Goal: Task Accomplishment & Management: Use online tool/utility

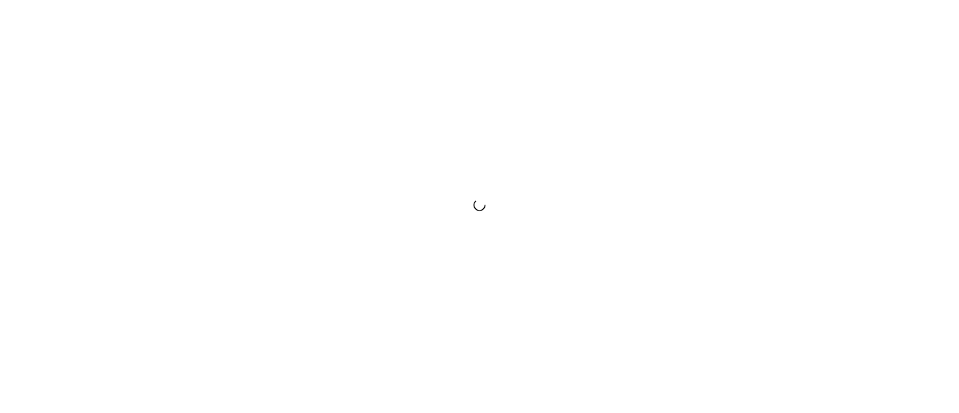
click at [527, 368] on div at bounding box center [479, 206] width 959 height 413
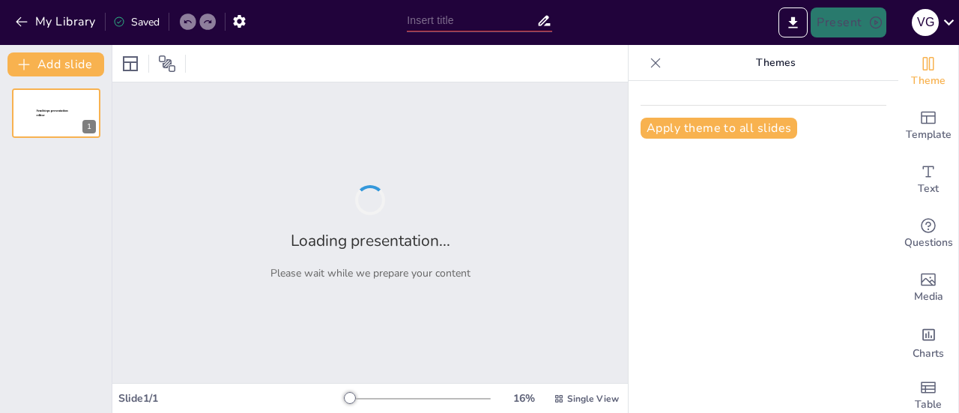
type input "New Sendsteps"
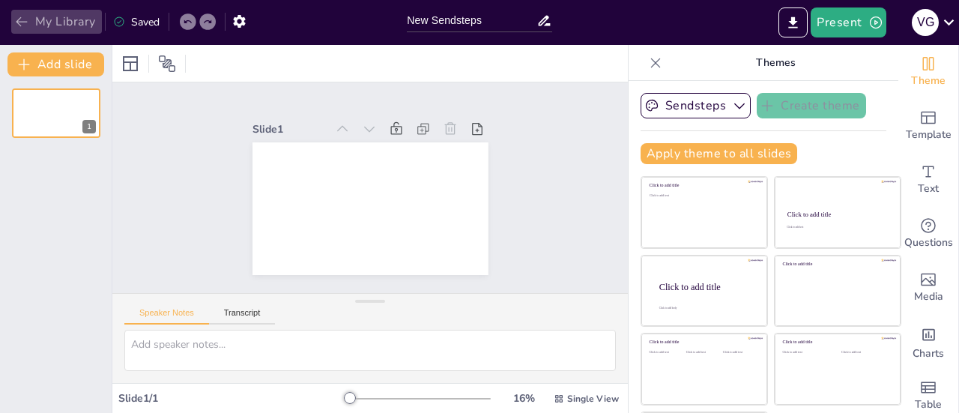
click at [19, 22] on icon "button" at bounding box center [21, 22] width 11 height 10
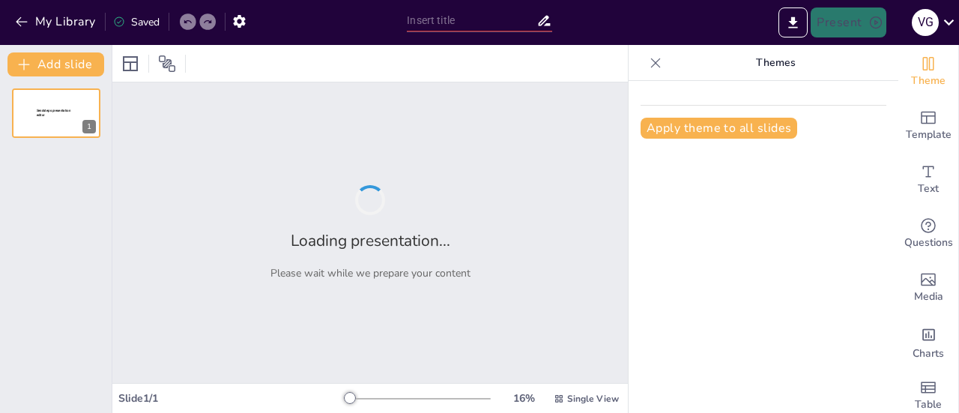
type input "AI Technologies for Enhanced Education"
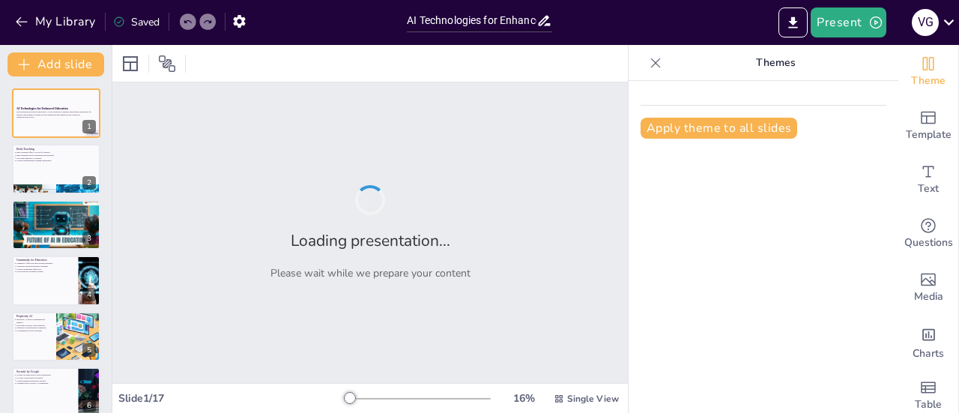
checkbox input "true"
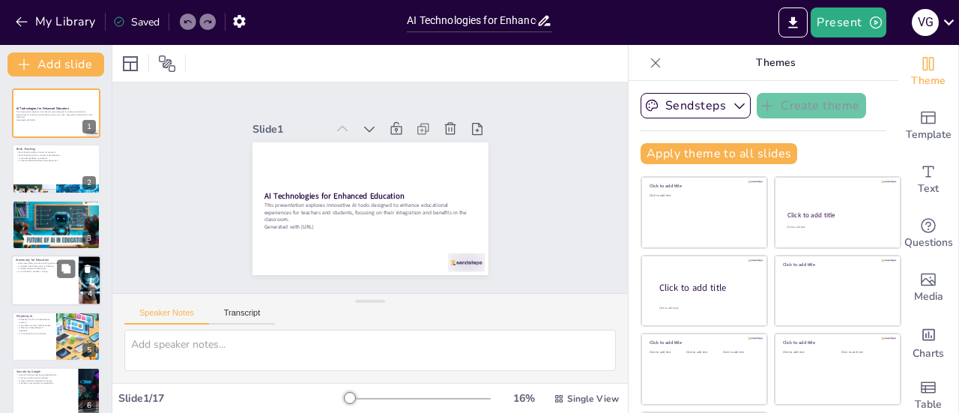
checkbox input "true"
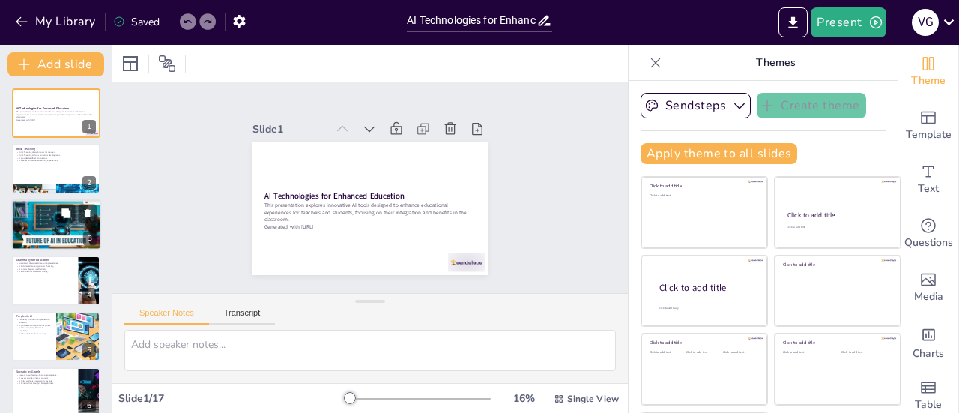
checkbox input "true"
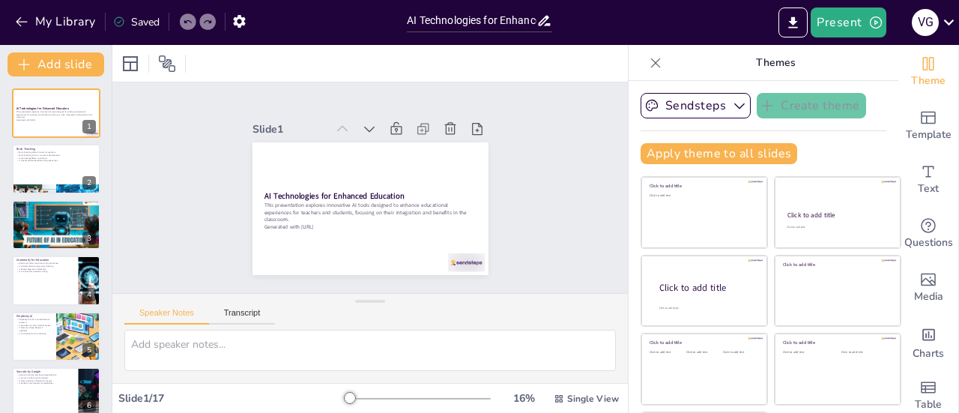
checkbox input "true"
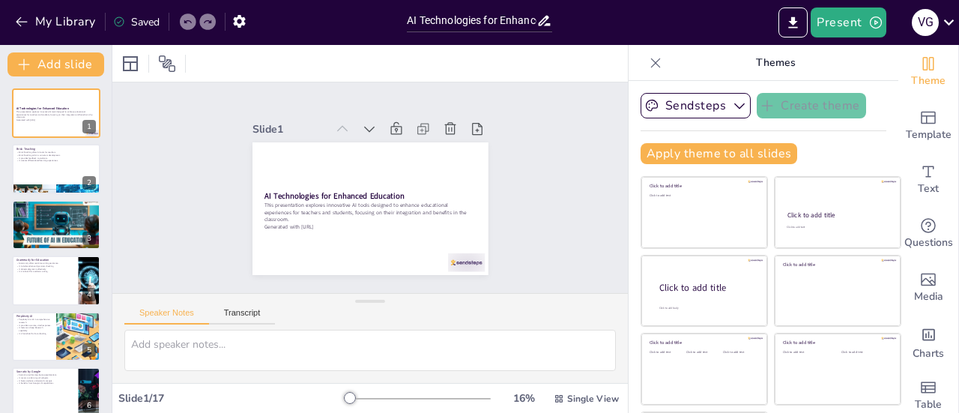
checkbox input "true"
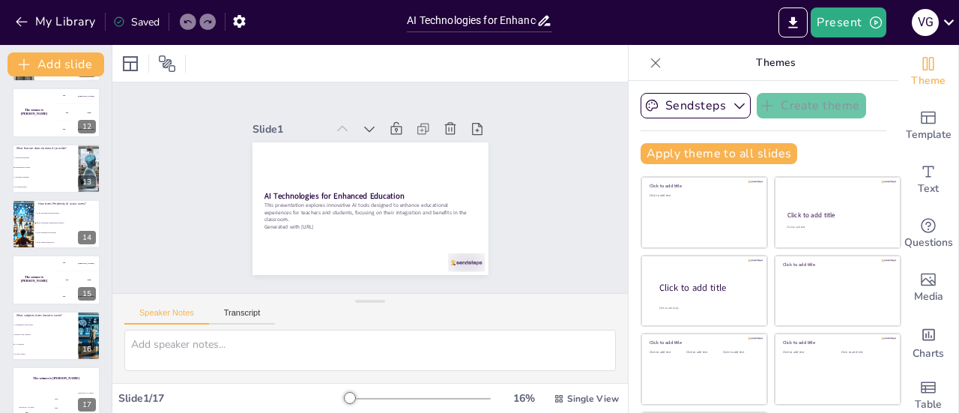
scroll to position [629, 0]
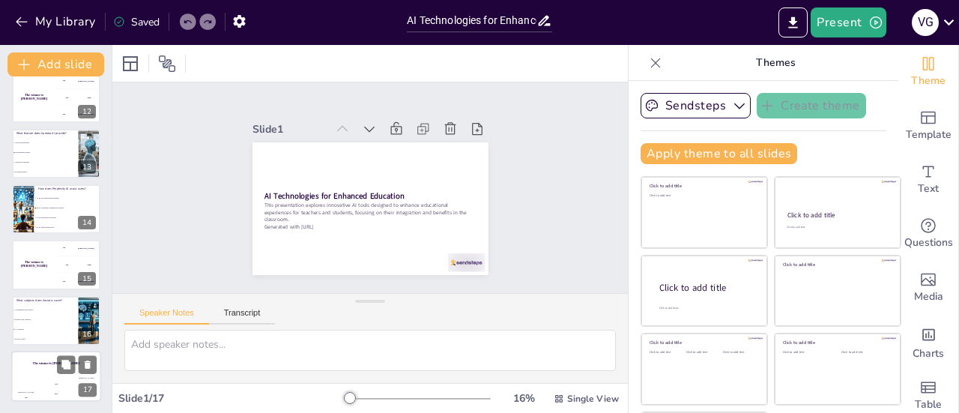
checkbox input "true"
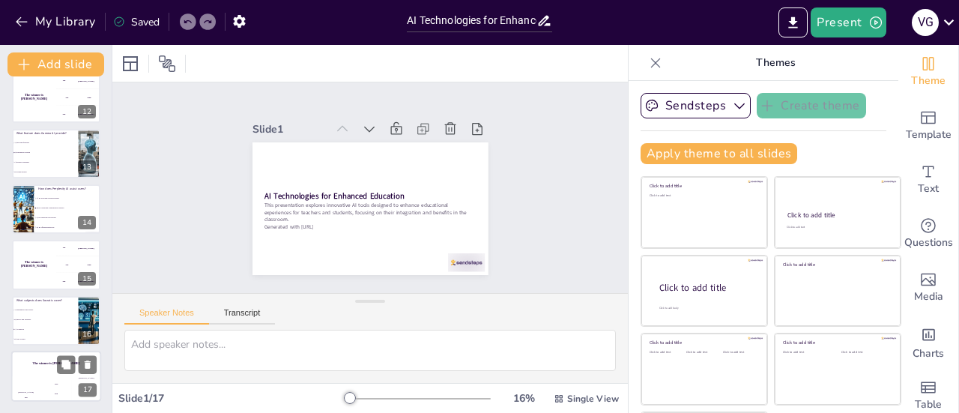
checkbox input "true"
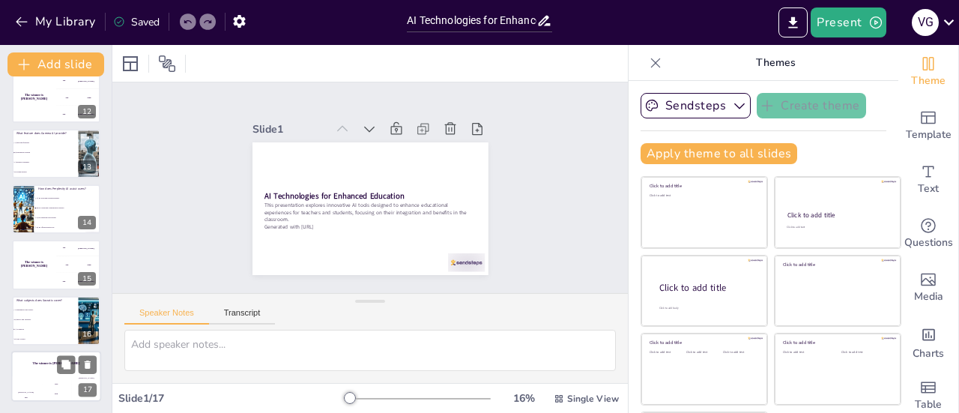
click at [35, 374] on div "The winner is Niels 🏆" at bounding box center [56, 363] width 90 height 25
checkbox input "true"
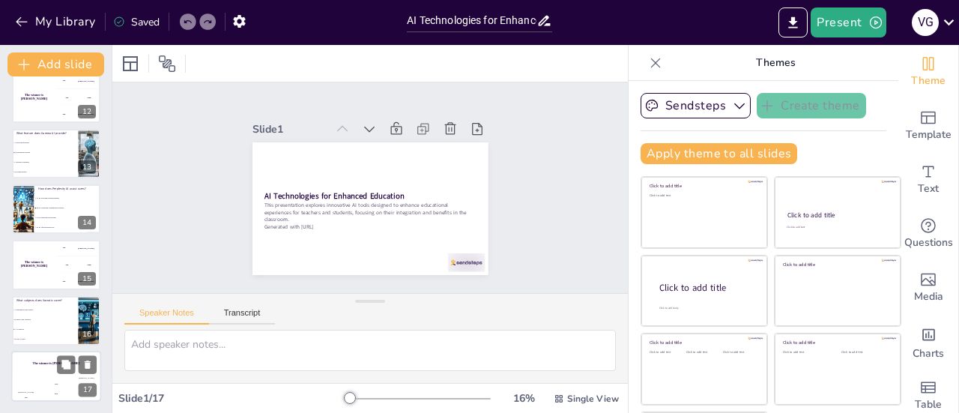
checkbox input "true"
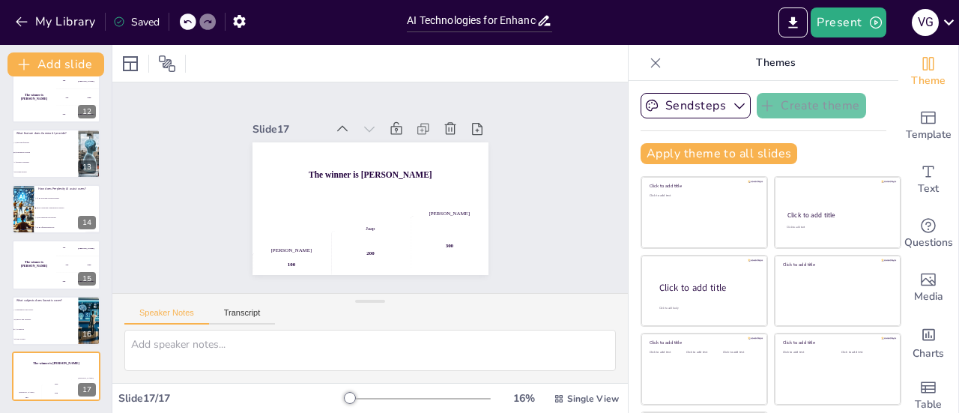
checkbox input "true"
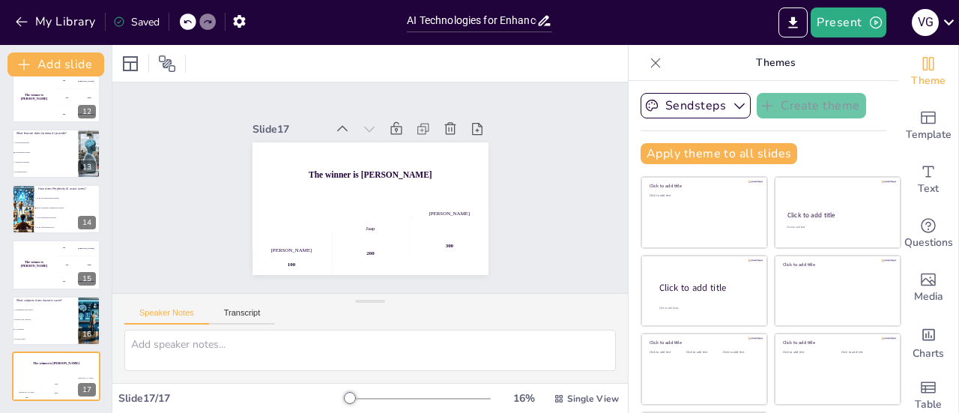
checkbox input "true"
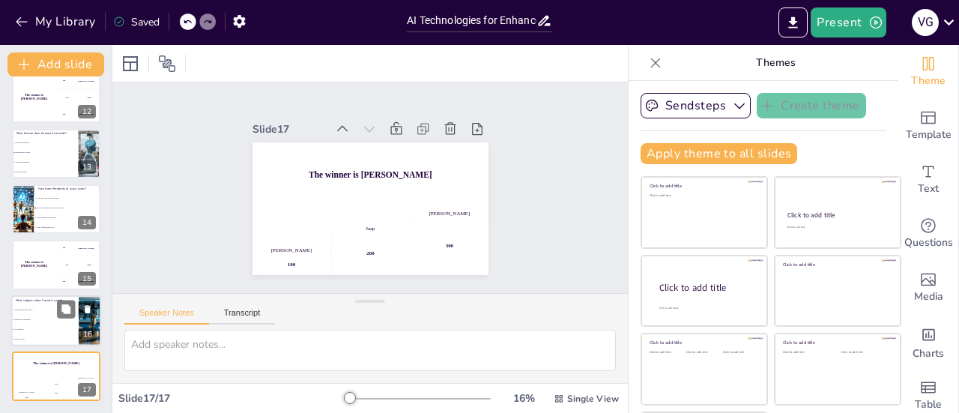
checkbox input "true"
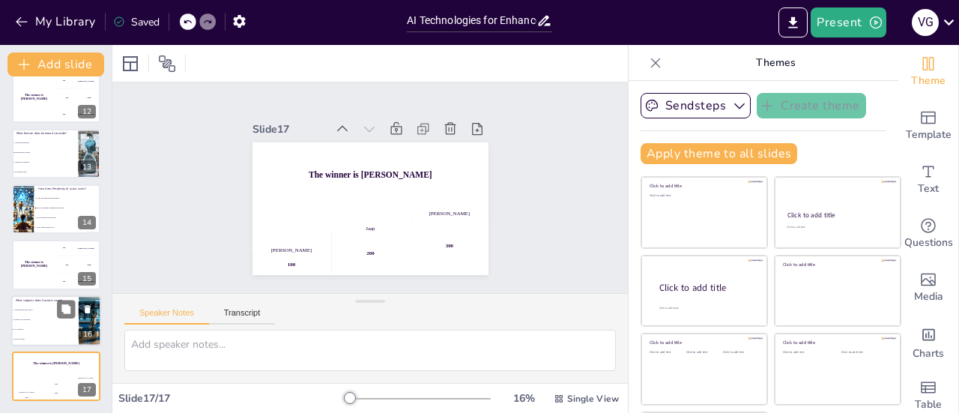
checkbox input "true"
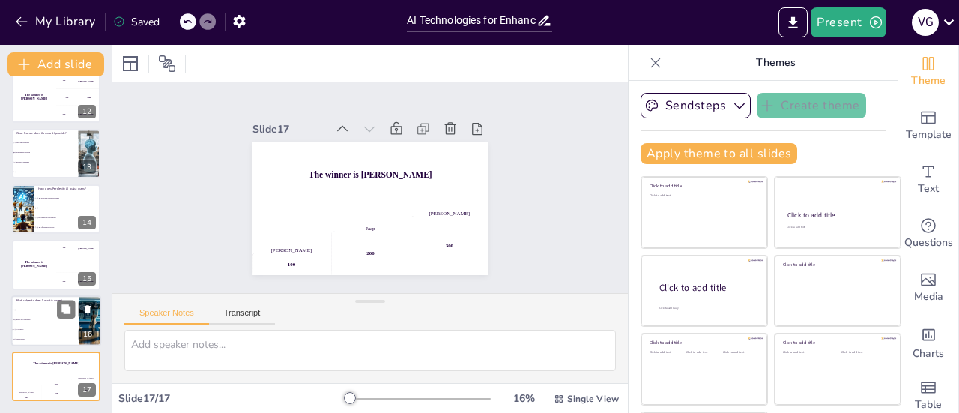
checkbox input "true"
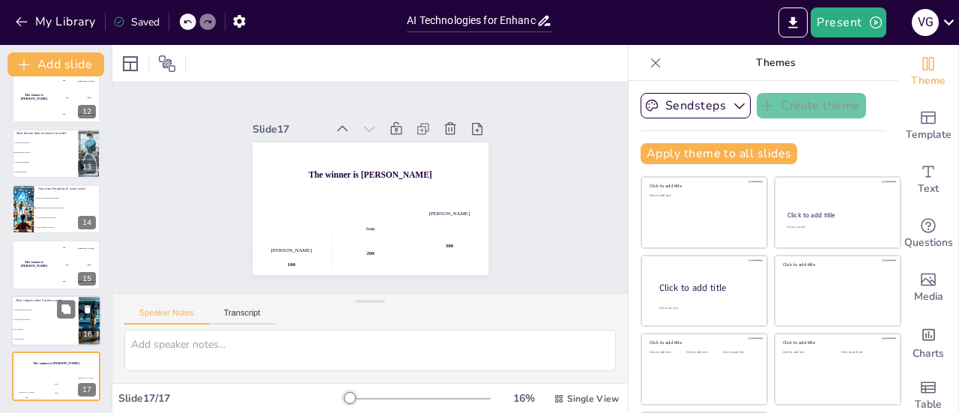
checkbox input "true"
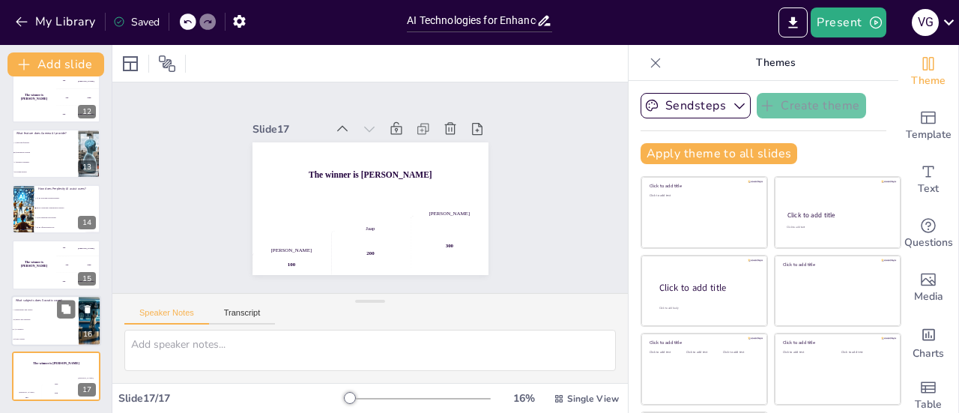
checkbox input "true"
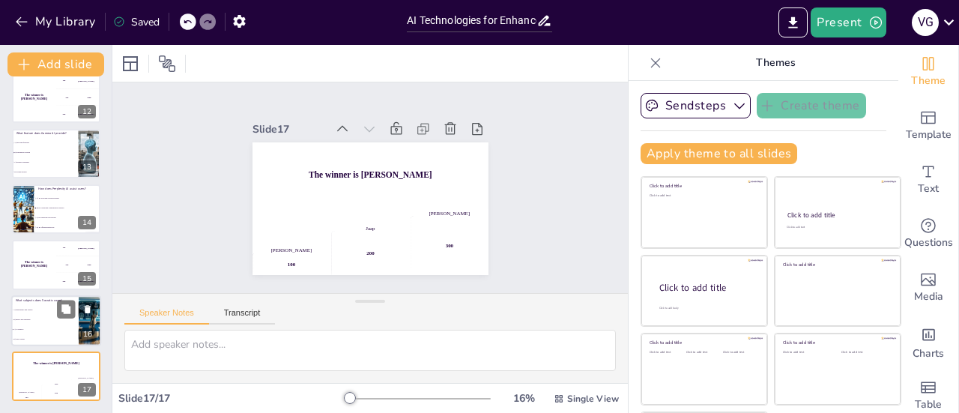
checkbox input "true"
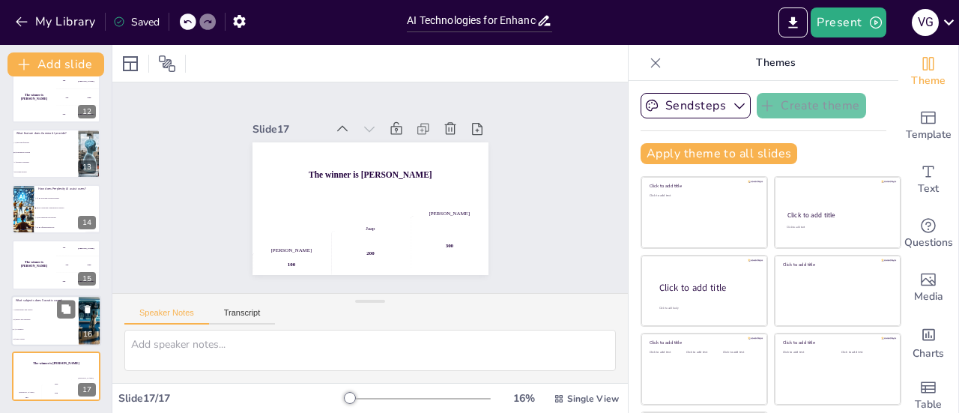
click at [37, 324] on li "C) All subjects" at bounding box center [44, 329] width 67 height 10
type textarea "The correct answer is C) All subjects, as discussed in the slide titled "Socrat…"
checkbox input "true"
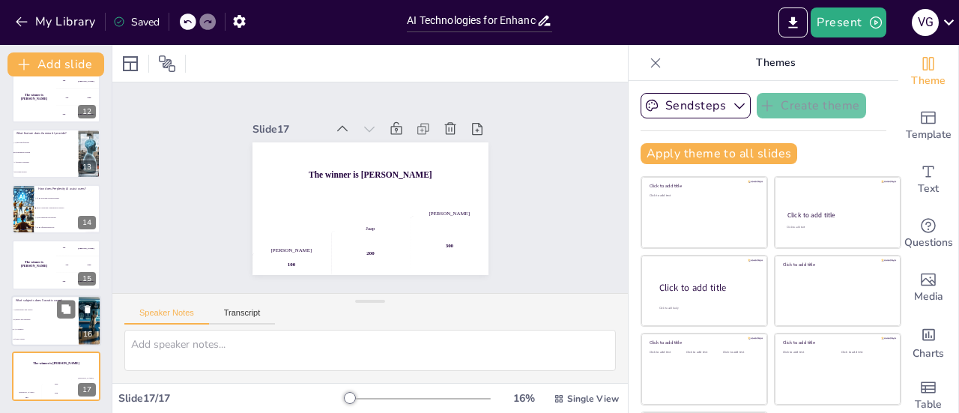
checkbox input "true"
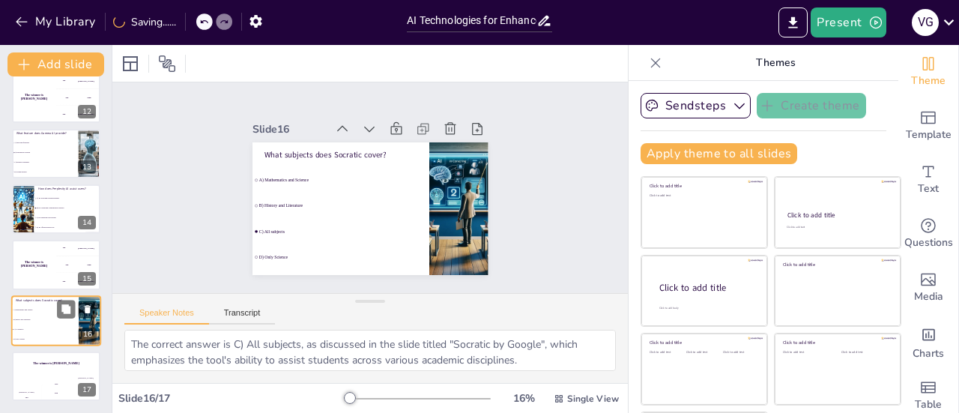
checkbox input "true"
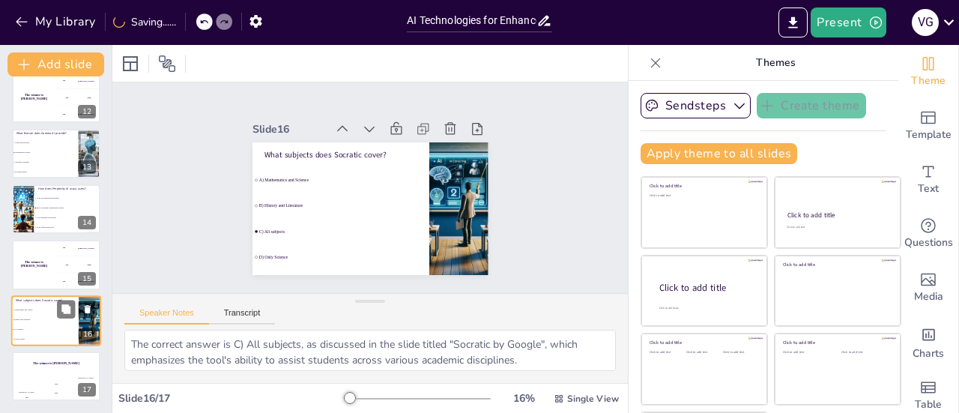
checkbox input "true"
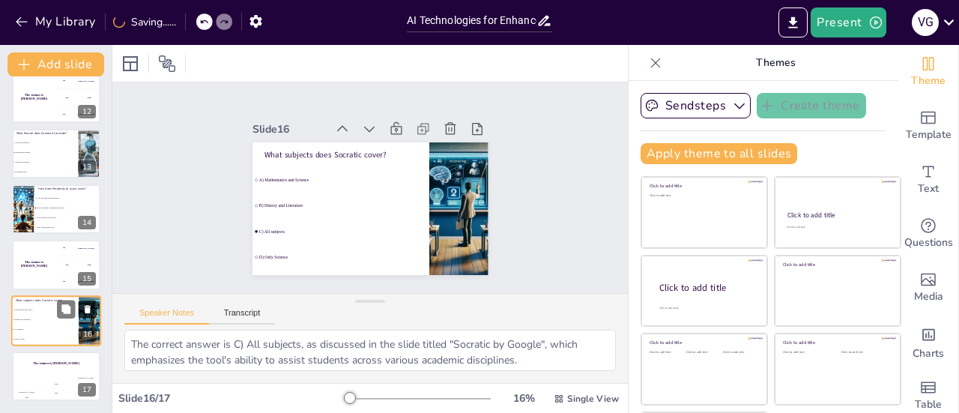
checkbox input "true"
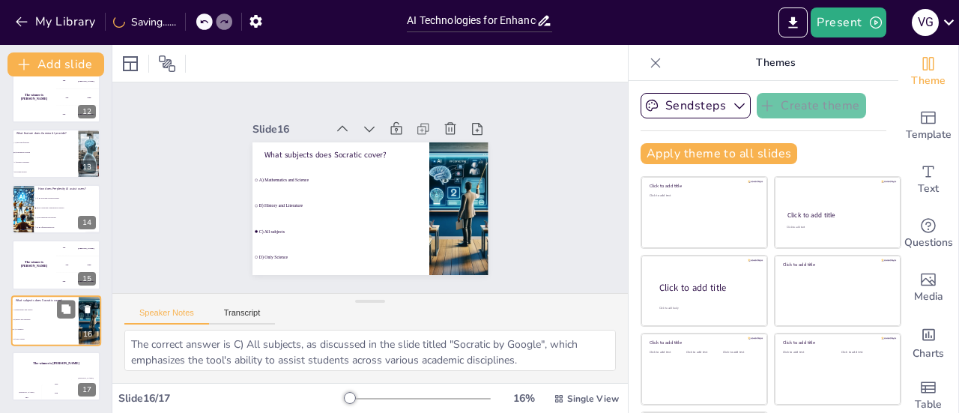
checkbox input "true"
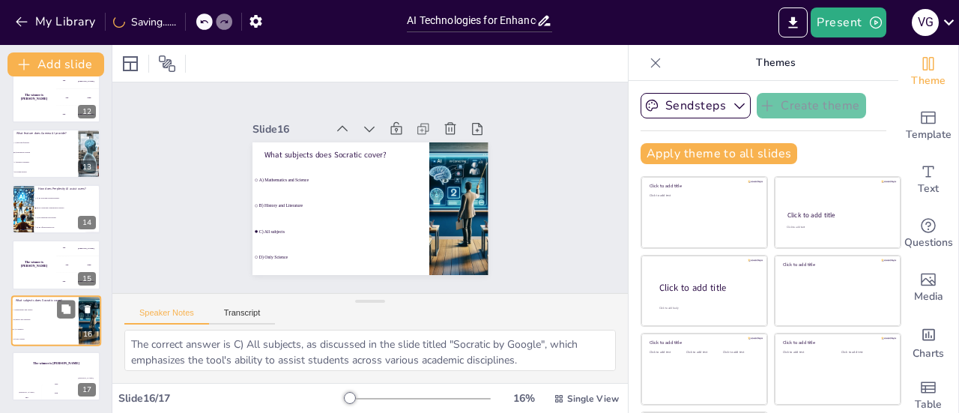
checkbox input "true"
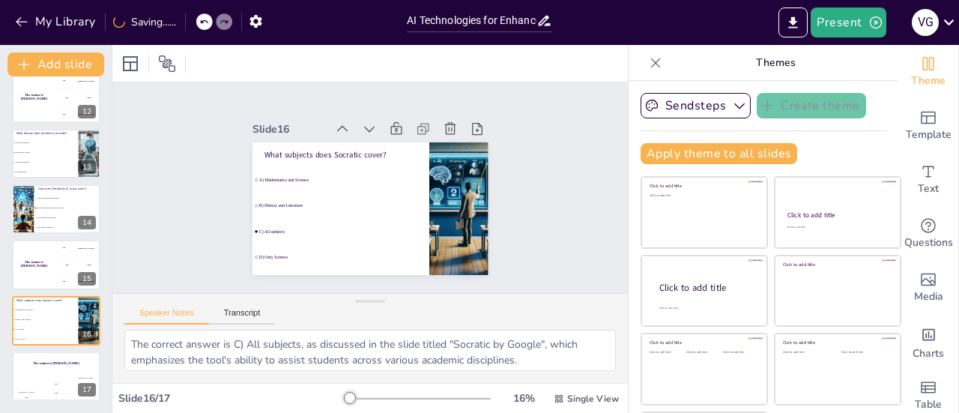
checkbox input "true"
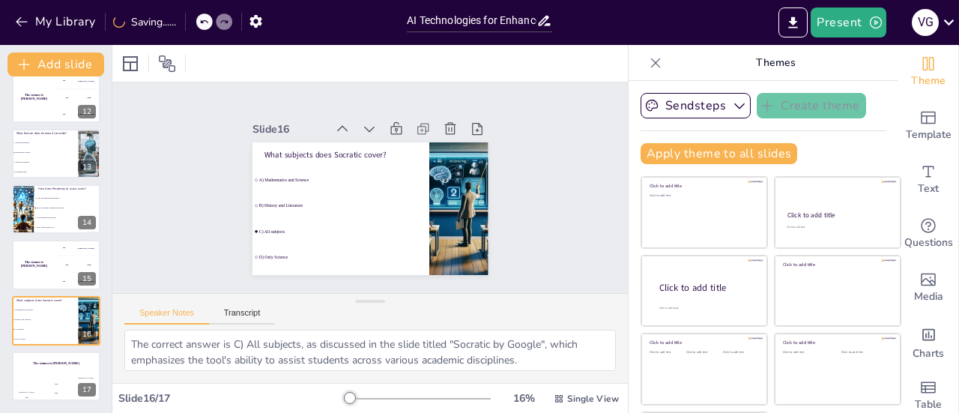
checkbox input "true"
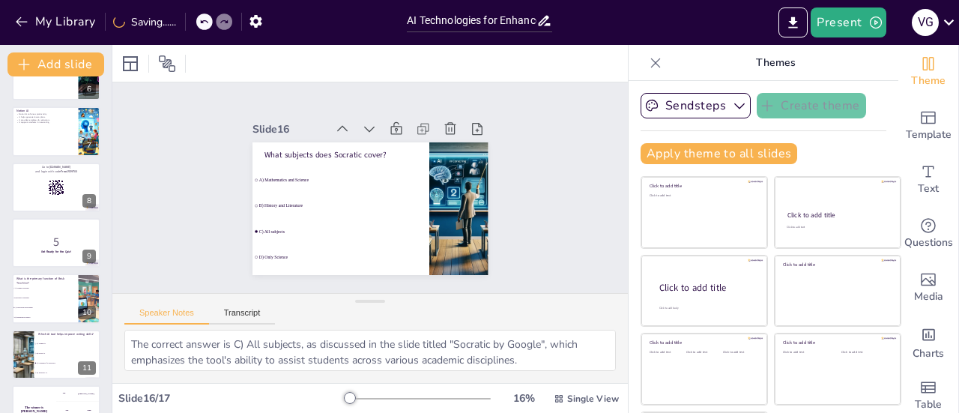
scroll to position [315, 0]
checkbox input "true"
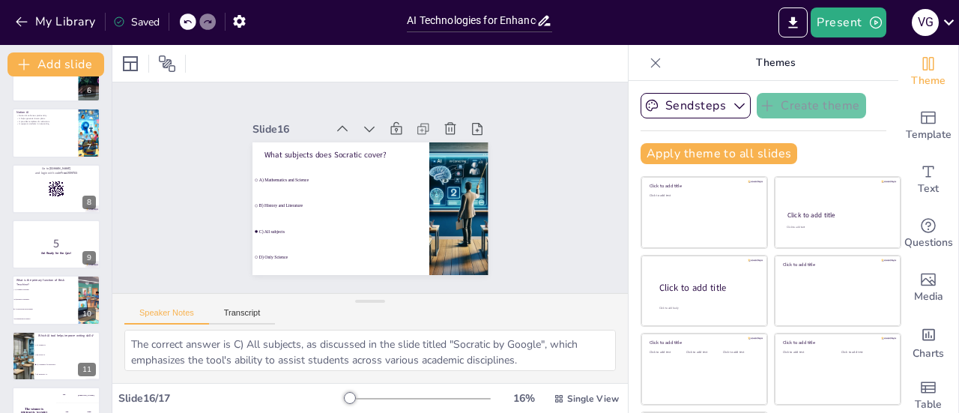
checkbox input "true"
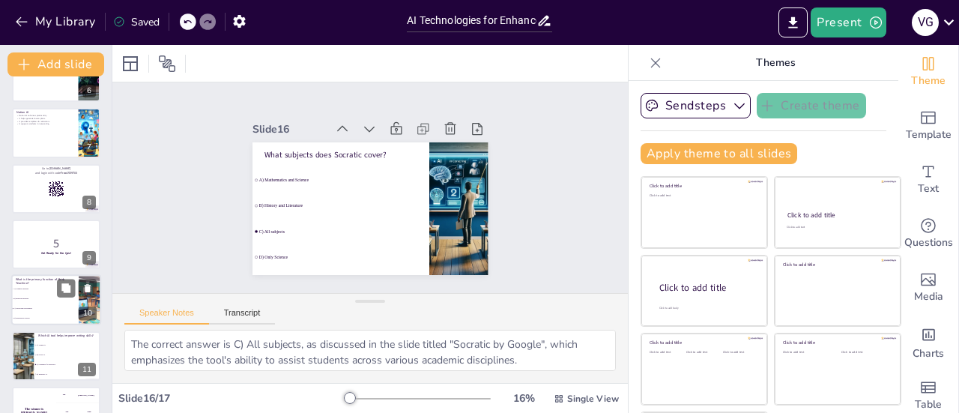
checkbox input "true"
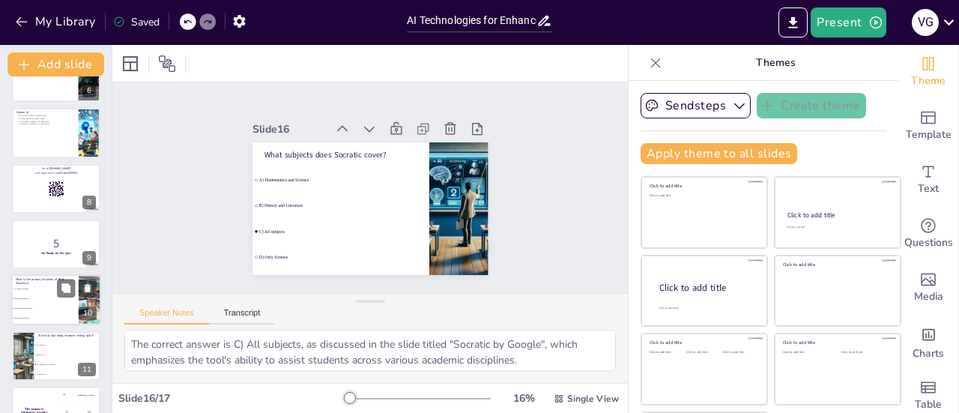
checkbox input "true"
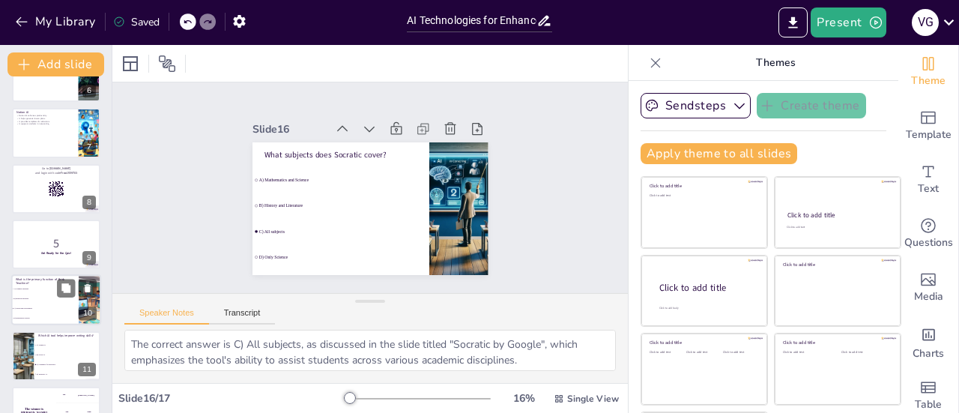
checkbox input "true"
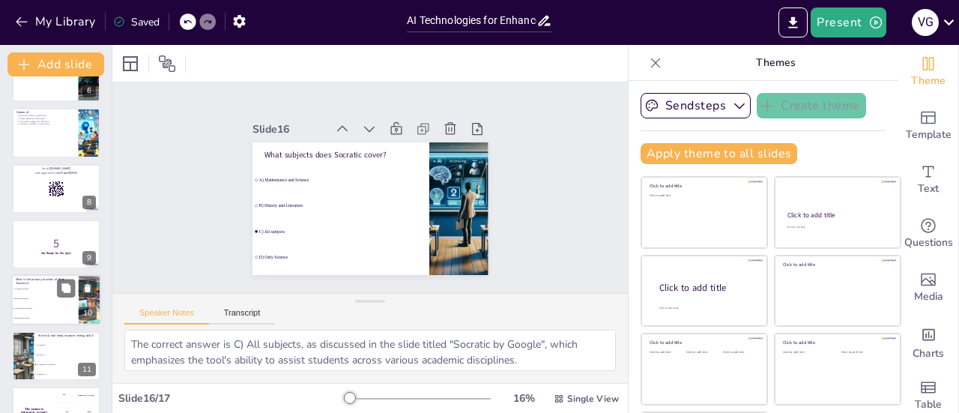
checkbox input "true"
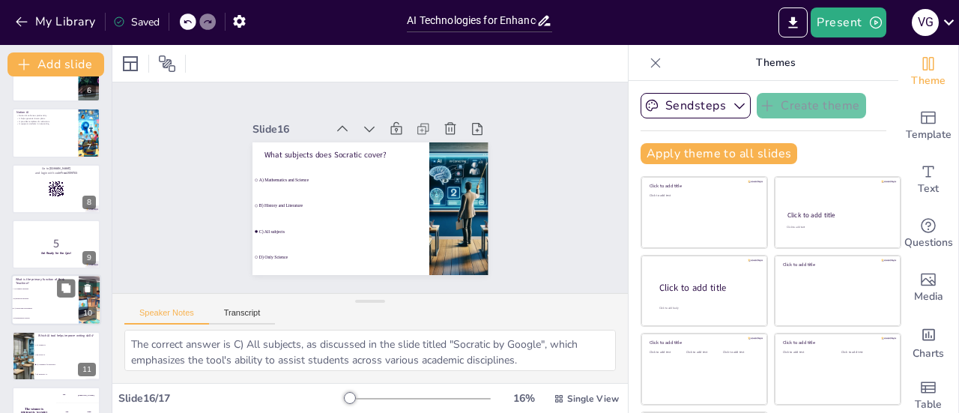
checkbox input "true"
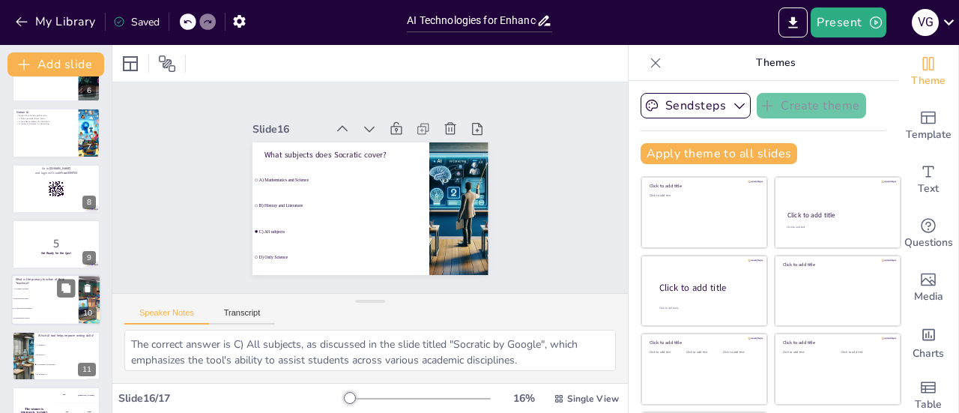
checkbox input "true"
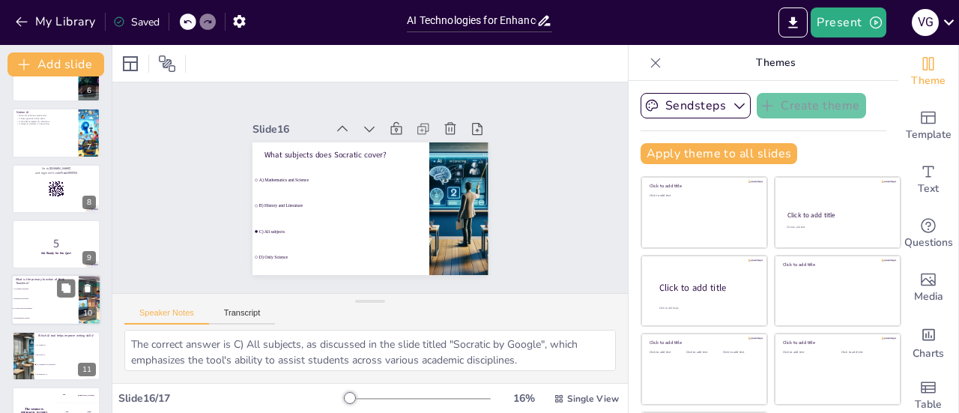
checkbox input "true"
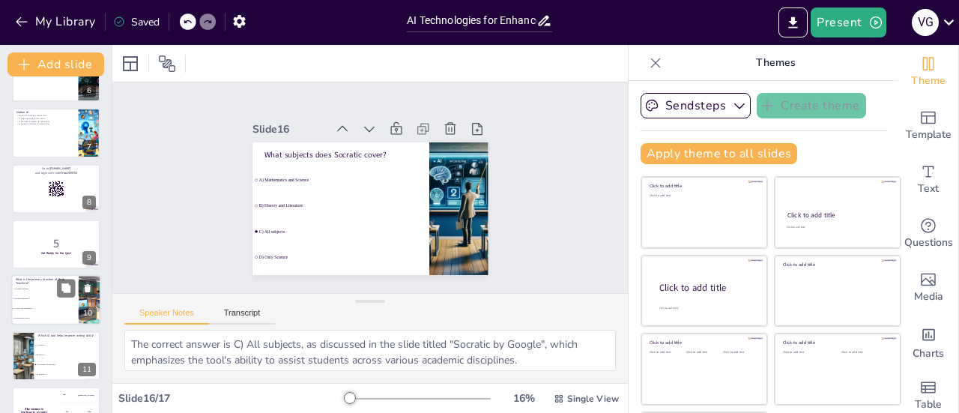
checkbox input "true"
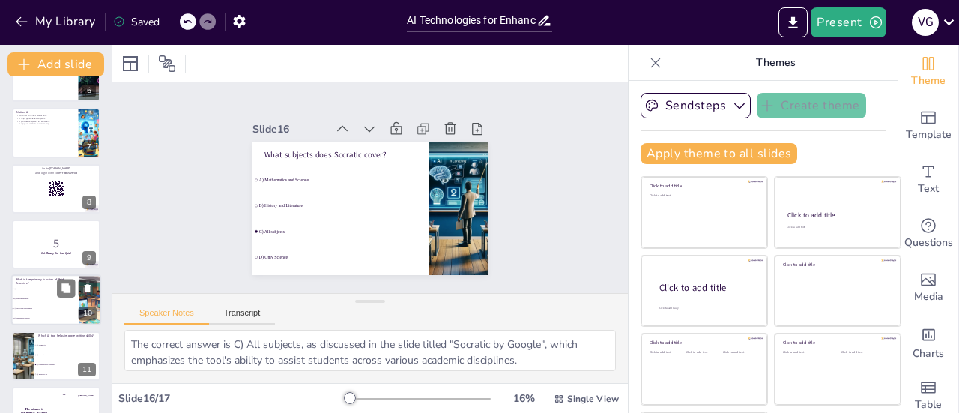
click at [52, 308] on span "C) Curriculum development" at bounding box center [45, 309] width 64 height 2
type textarea "The correct answer is C) Curriculum development, as highlighted in the slide ti…"
checkbox input "true"
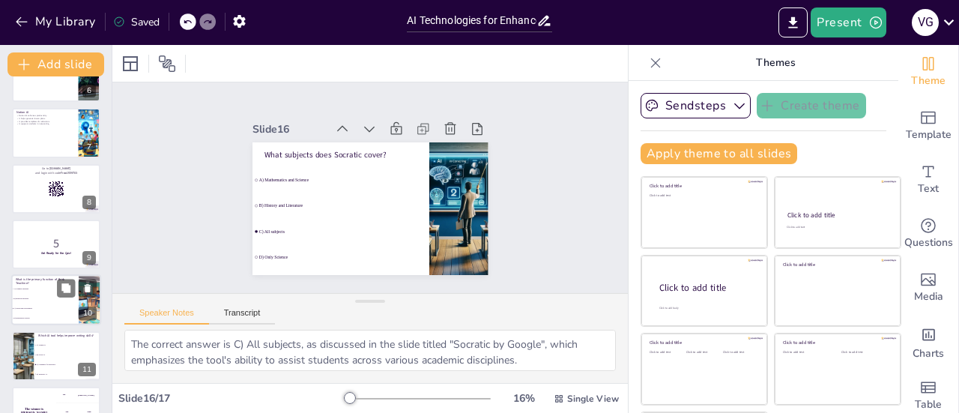
checkbox input "true"
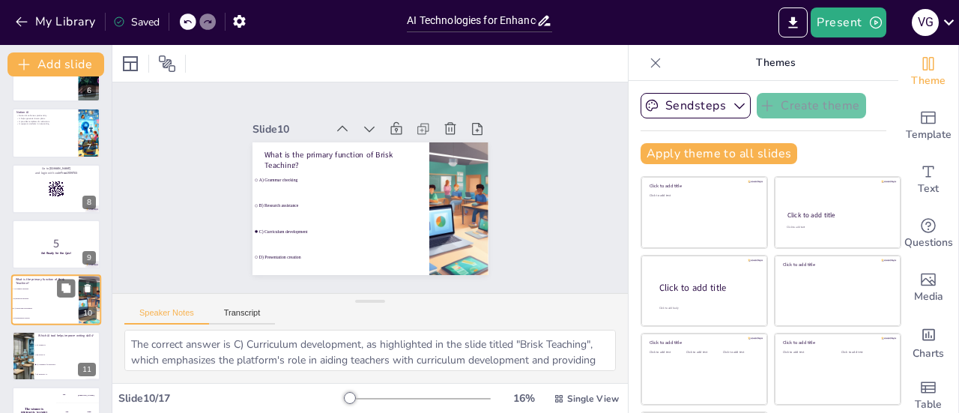
scroll to position [370, 0]
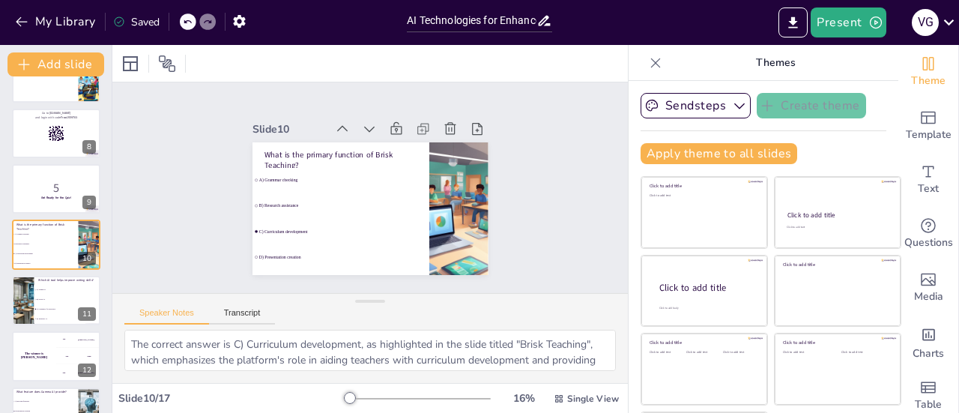
checkbox input "true"
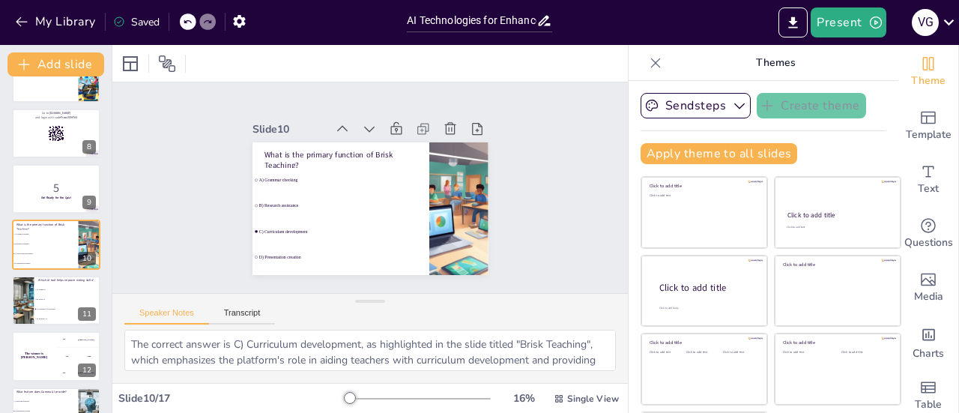
checkbox input "true"
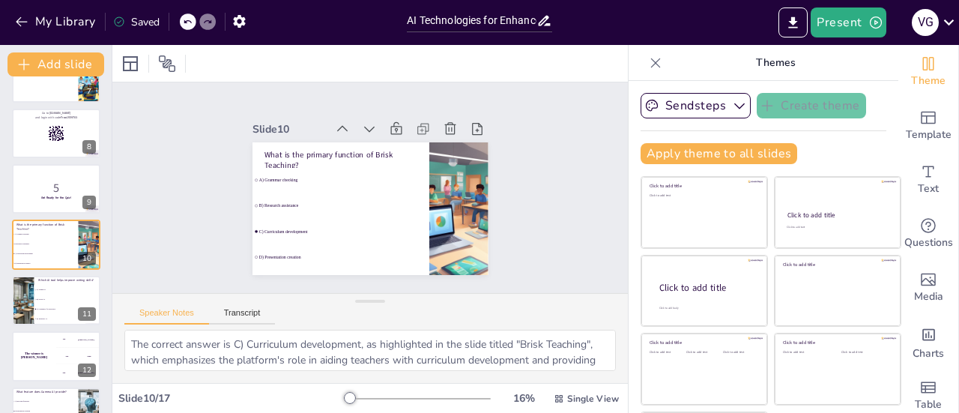
checkbox input "true"
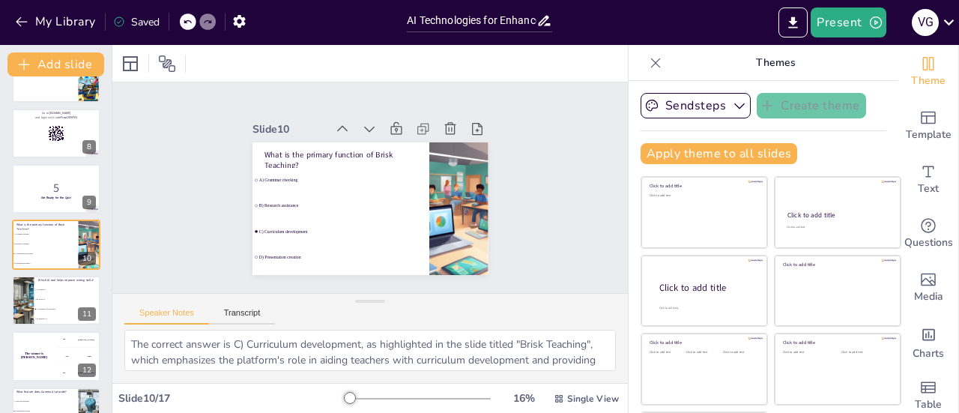
checkbox input "true"
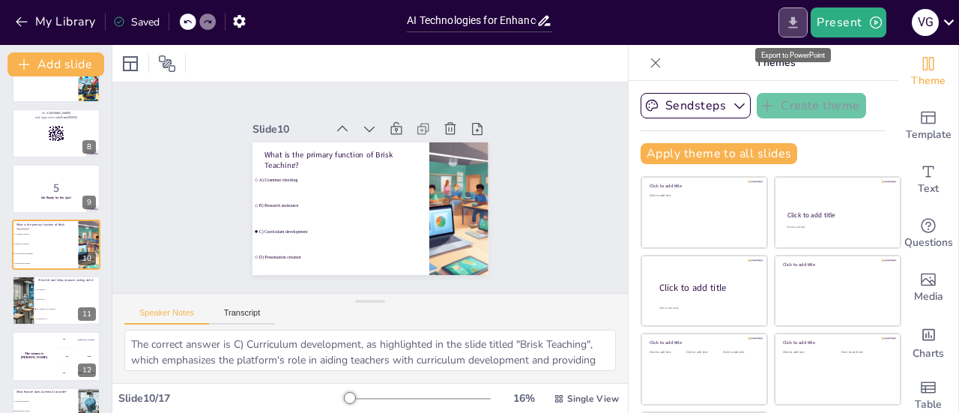
click at [794, 16] on icon "Export to PowerPoint" at bounding box center [793, 23] width 16 height 16
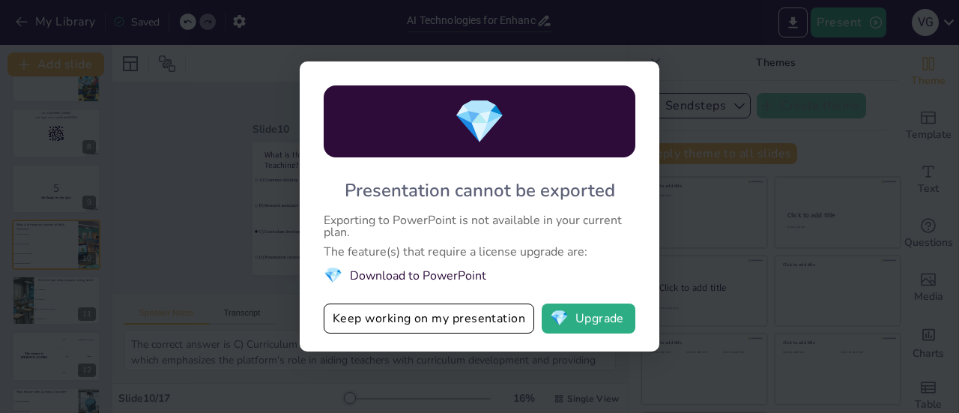
click at [440, 278] on li "💎 Download to PowerPoint" at bounding box center [480, 275] width 312 height 20
click at [271, 289] on div "💎 Presentation cannot be exported Exporting to PowerPoint is not available in y…" at bounding box center [479, 206] width 959 height 413
click at [702, 264] on div "💎 Presentation cannot be exported Exporting to PowerPoint is not available in y…" at bounding box center [479, 206] width 959 height 413
click at [187, 61] on div "💎 Presentation cannot be exported Exporting to PowerPoint is not available in y…" at bounding box center [479, 206] width 959 height 413
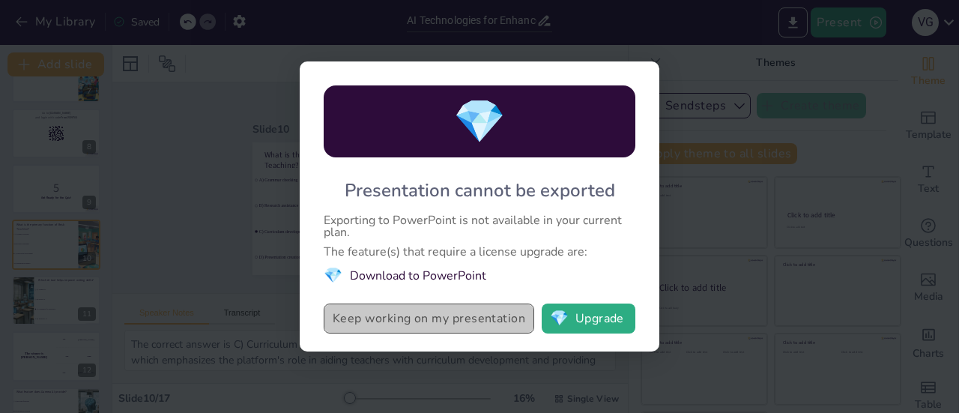
click at [382, 326] on button "Keep working on my presentation" at bounding box center [429, 318] width 211 height 30
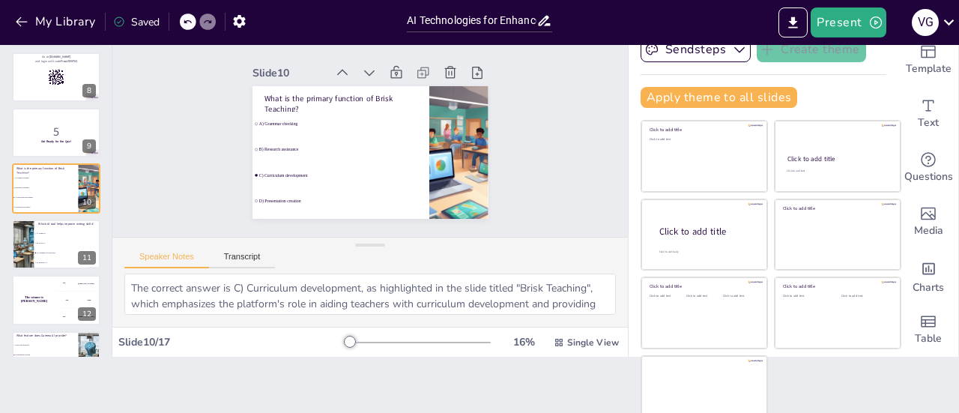
scroll to position [67, 0]
